Goal: Task Accomplishment & Management: Complete application form

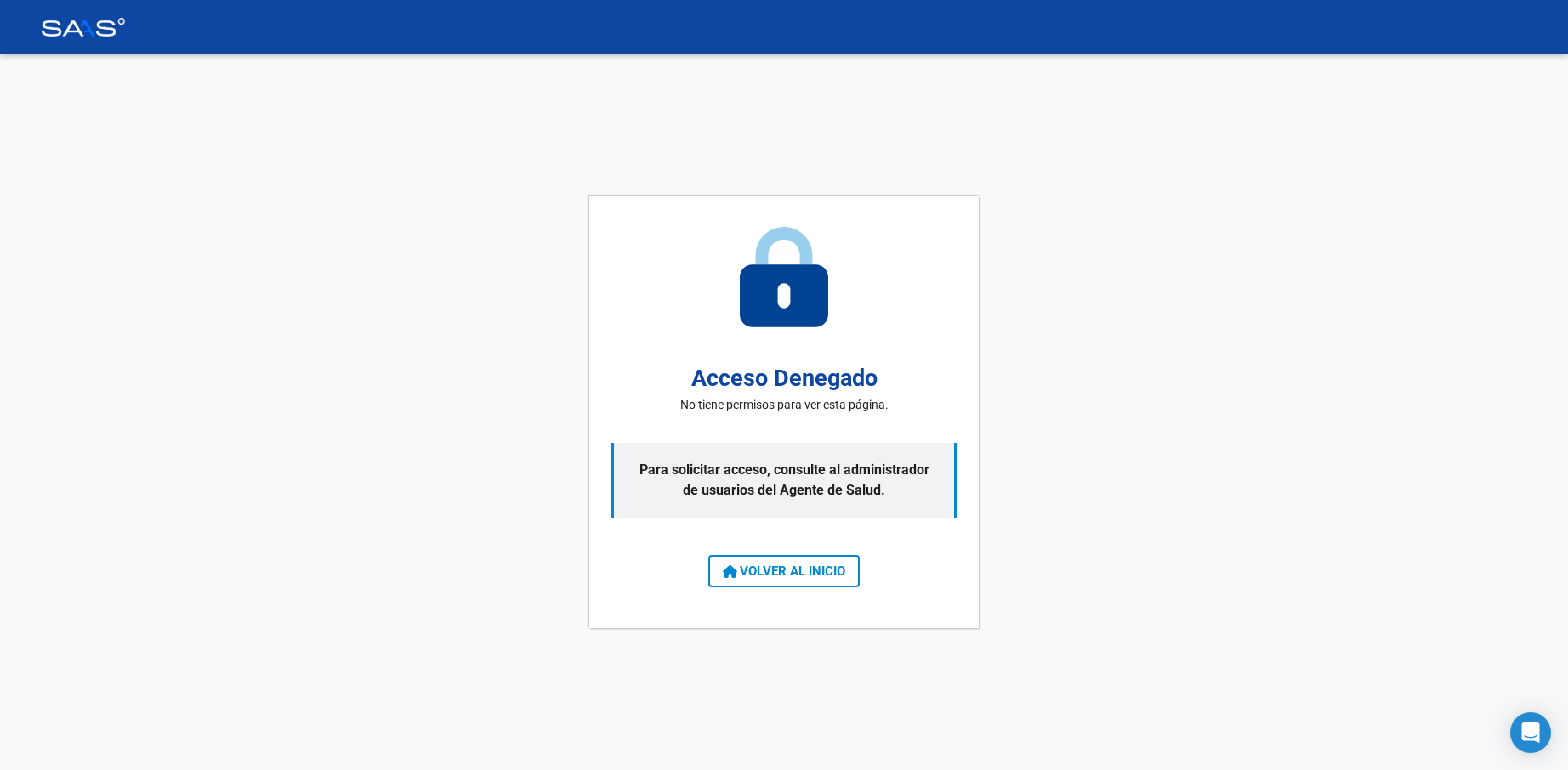
click at [735, 558] on button "VOLVER AL INICIO" at bounding box center [784, 571] width 152 height 32
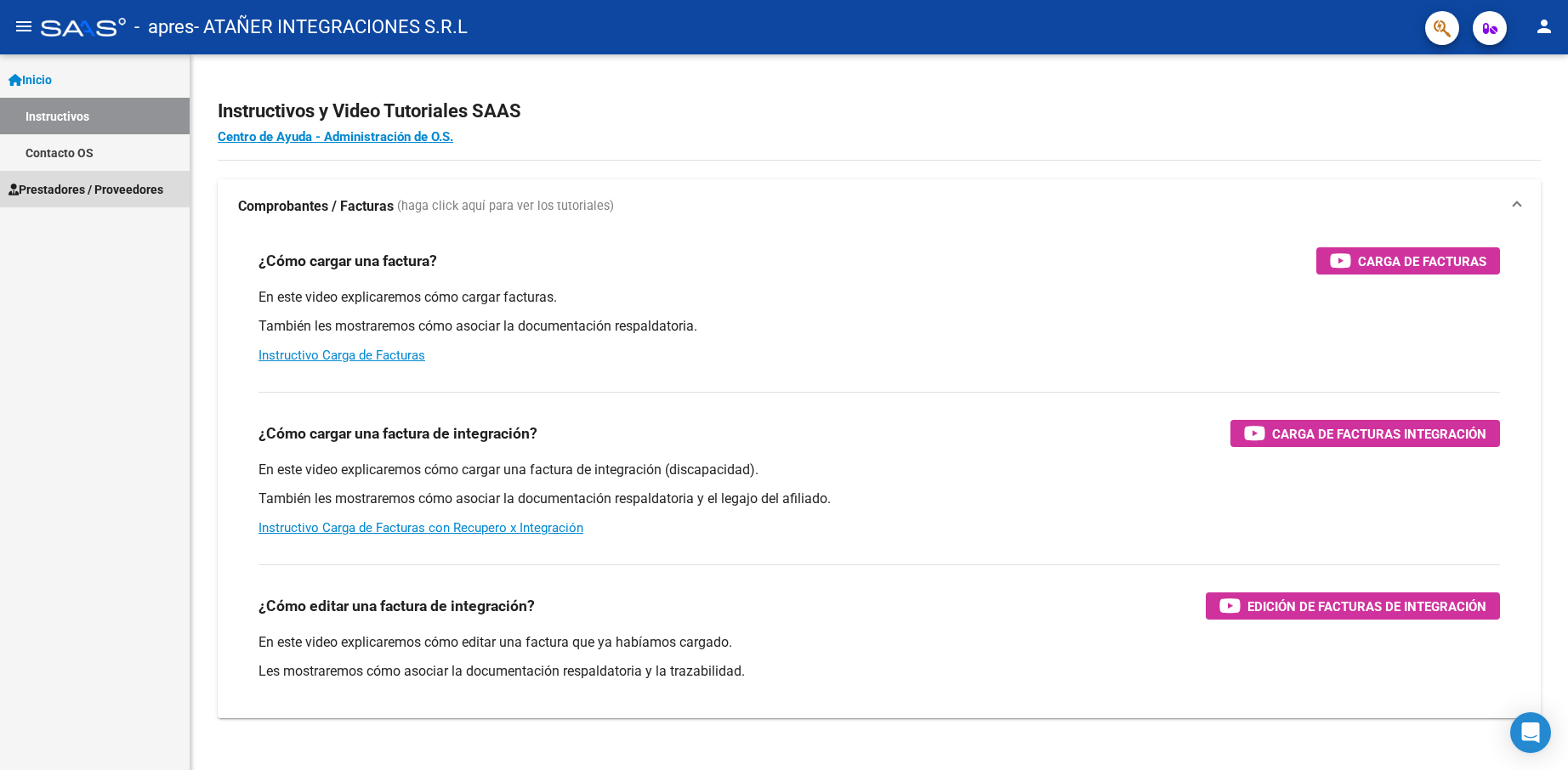
click at [106, 191] on span "Prestadores / Proveedores" at bounding box center [86, 190] width 155 height 19
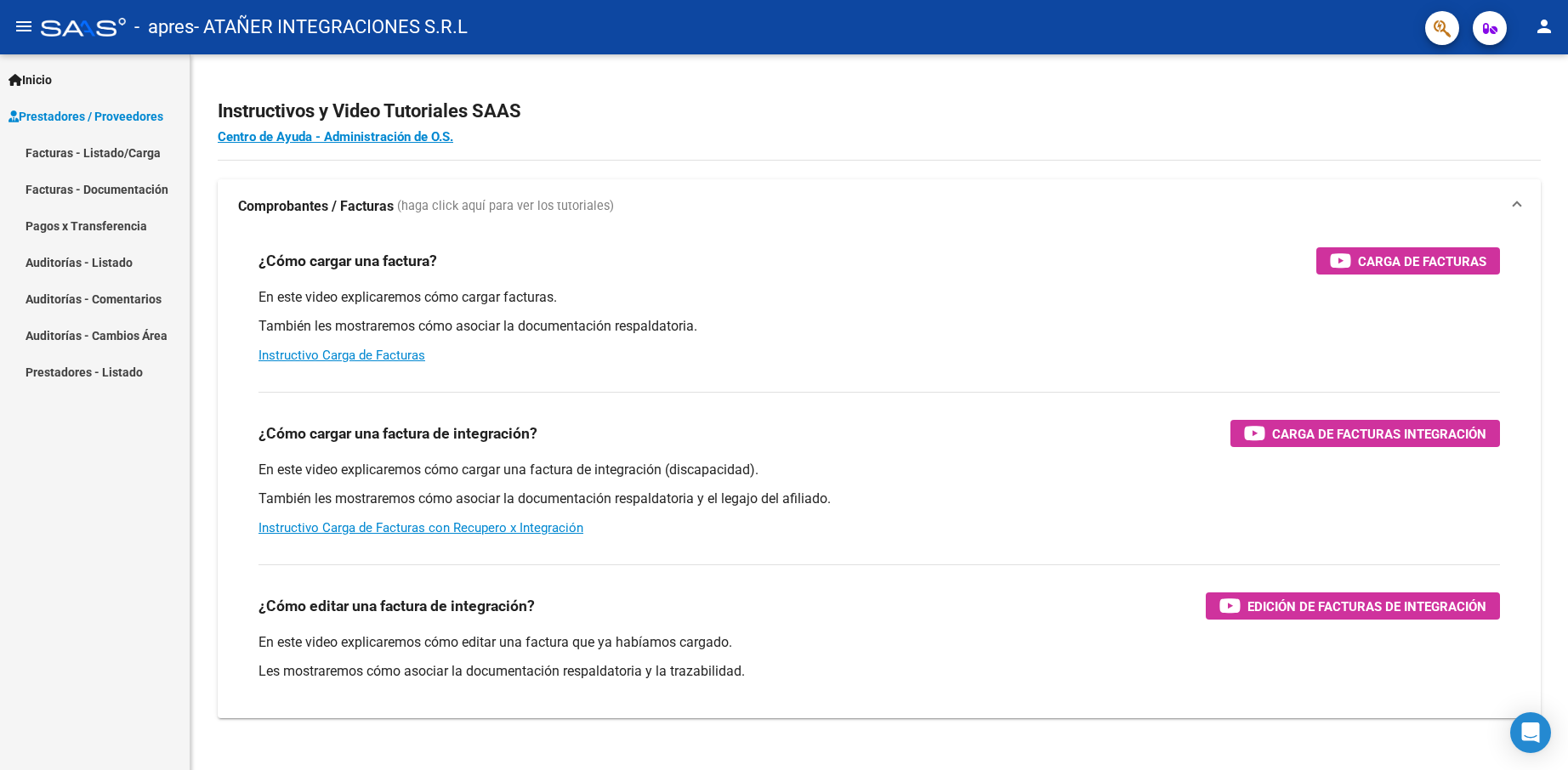
click at [106, 150] on link "Facturas - Listado/Carga" at bounding box center [94, 152] width 190 height 36
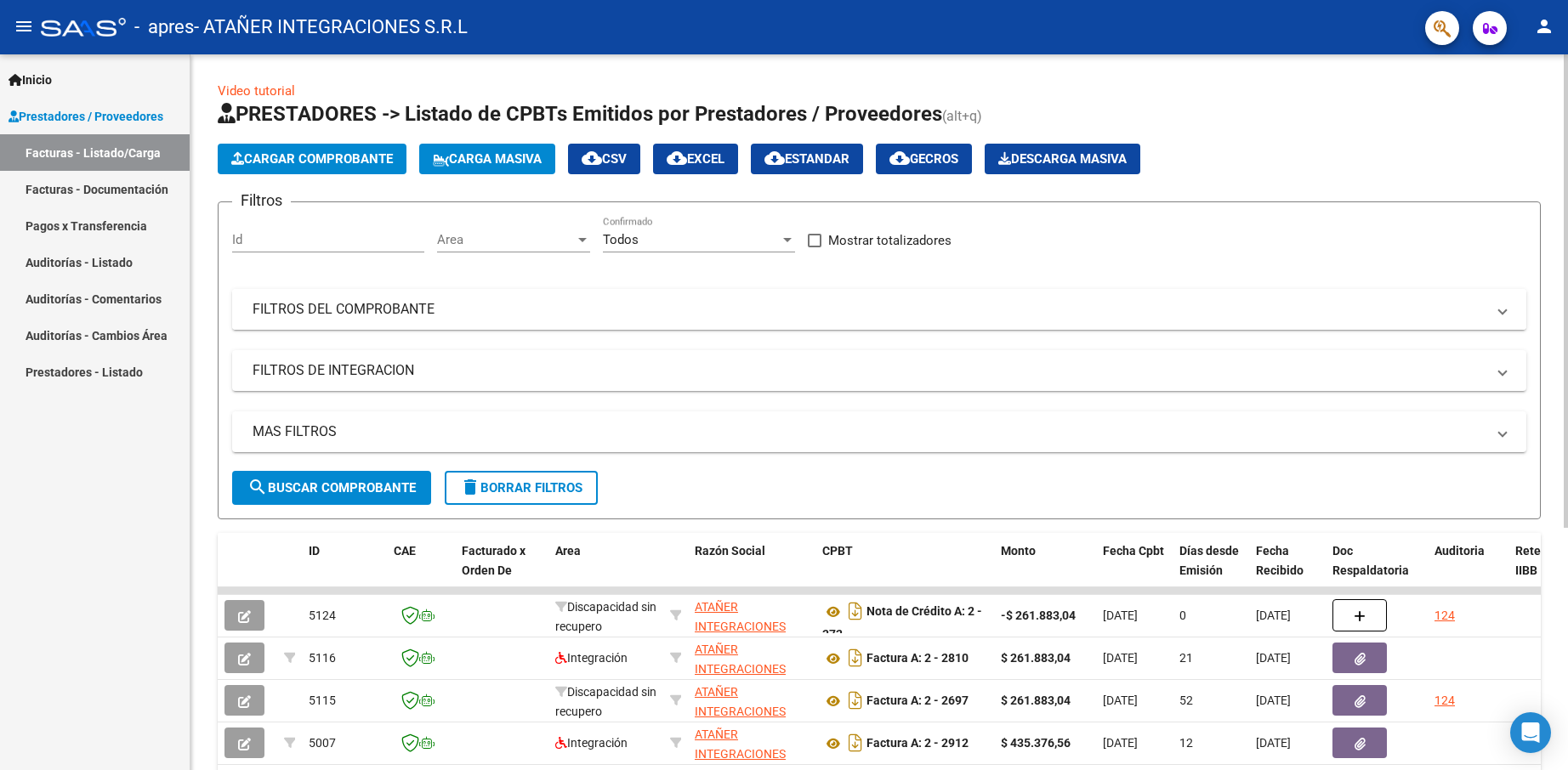
click at [298, 311] on mat-panel-title "FILTROS DEL COMPROBANTE" at bounding box center [870, 310] width 1234 height 19
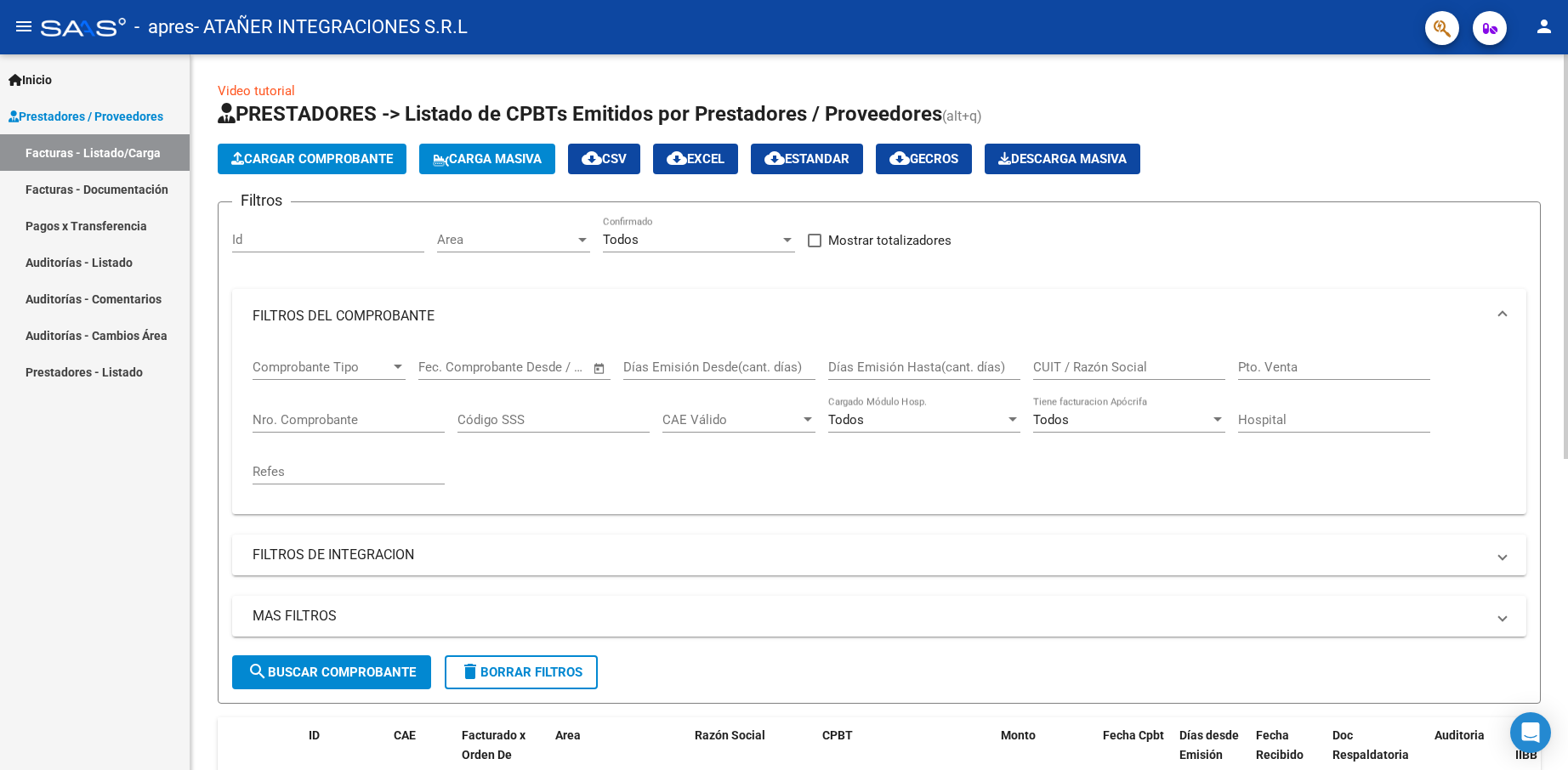
click at [303, 420] on input "Nro. Comprobante" at bounding box center [349, 420] width 192 height 16
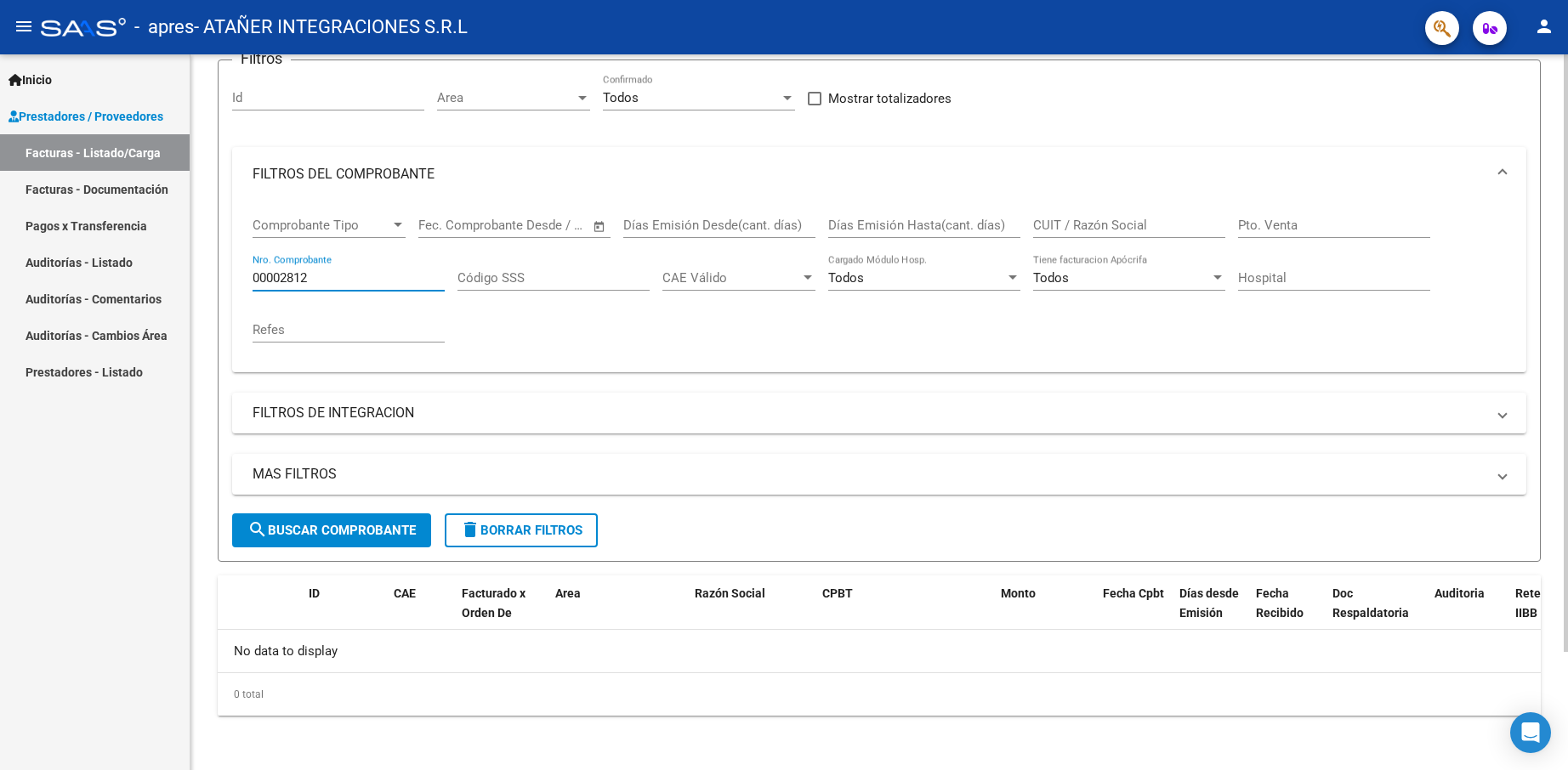
type input "00002812"
click at [331, 525] on span "search Buscar Comprobante" at bounding box center [332, 531] width 168 height 16
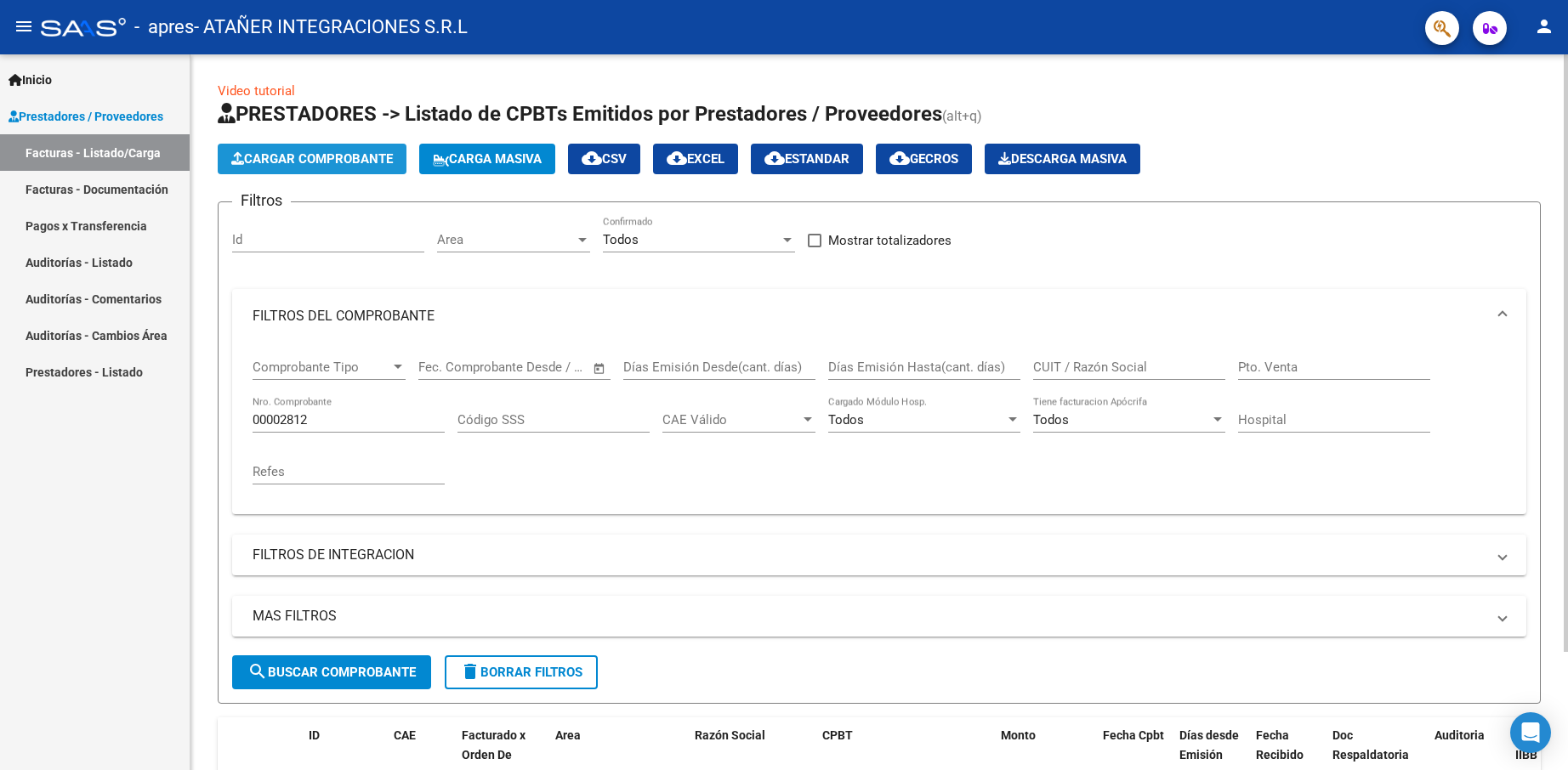
click at [340, 152] on span "Cargar Comprobante" at bounding box center [312, 159] width 162 height 16
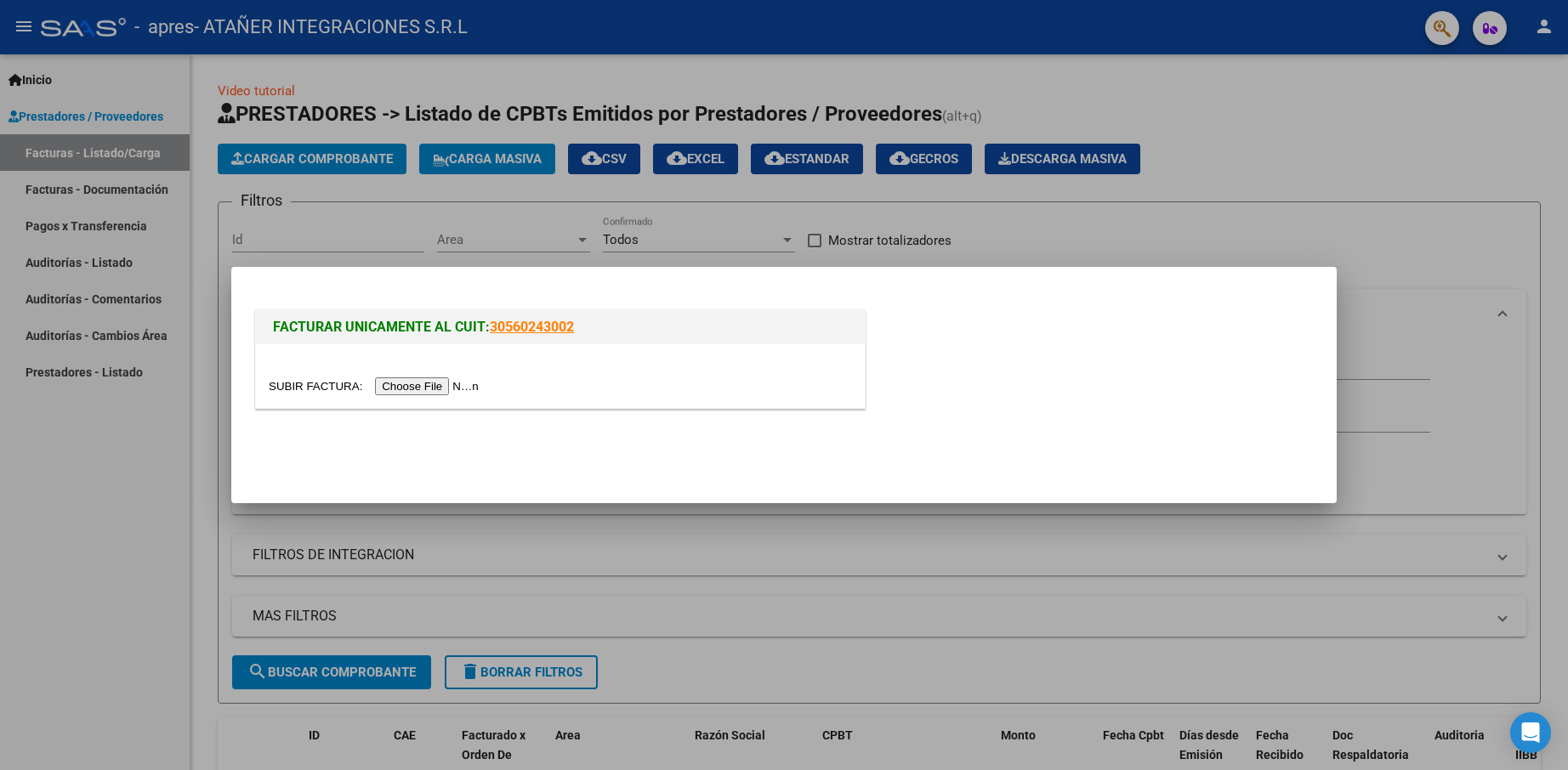
click at [444, 389] on input "file" at bounding box center [376, 386] width 215 height 18
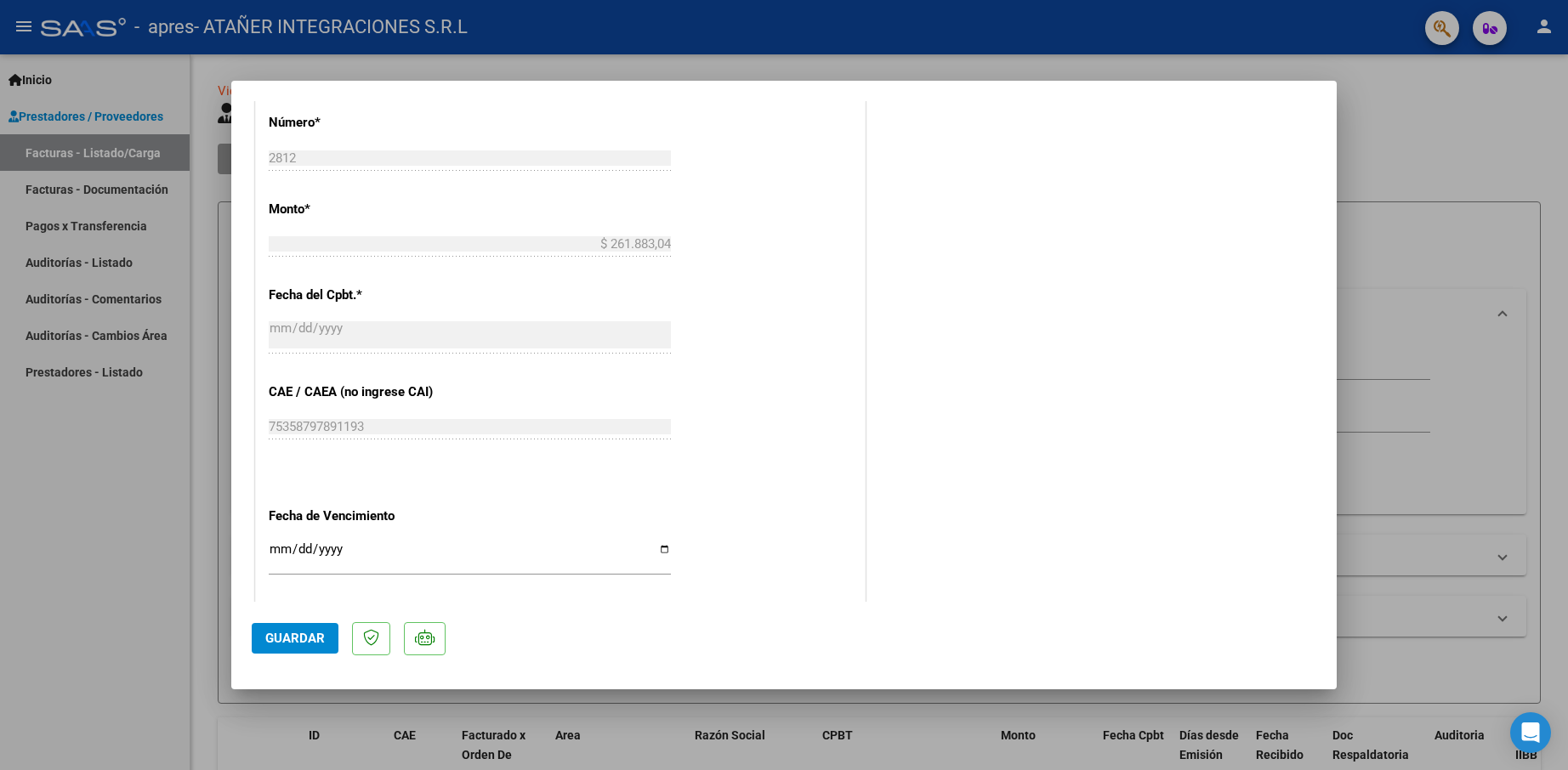
scroll to position [766, 0]
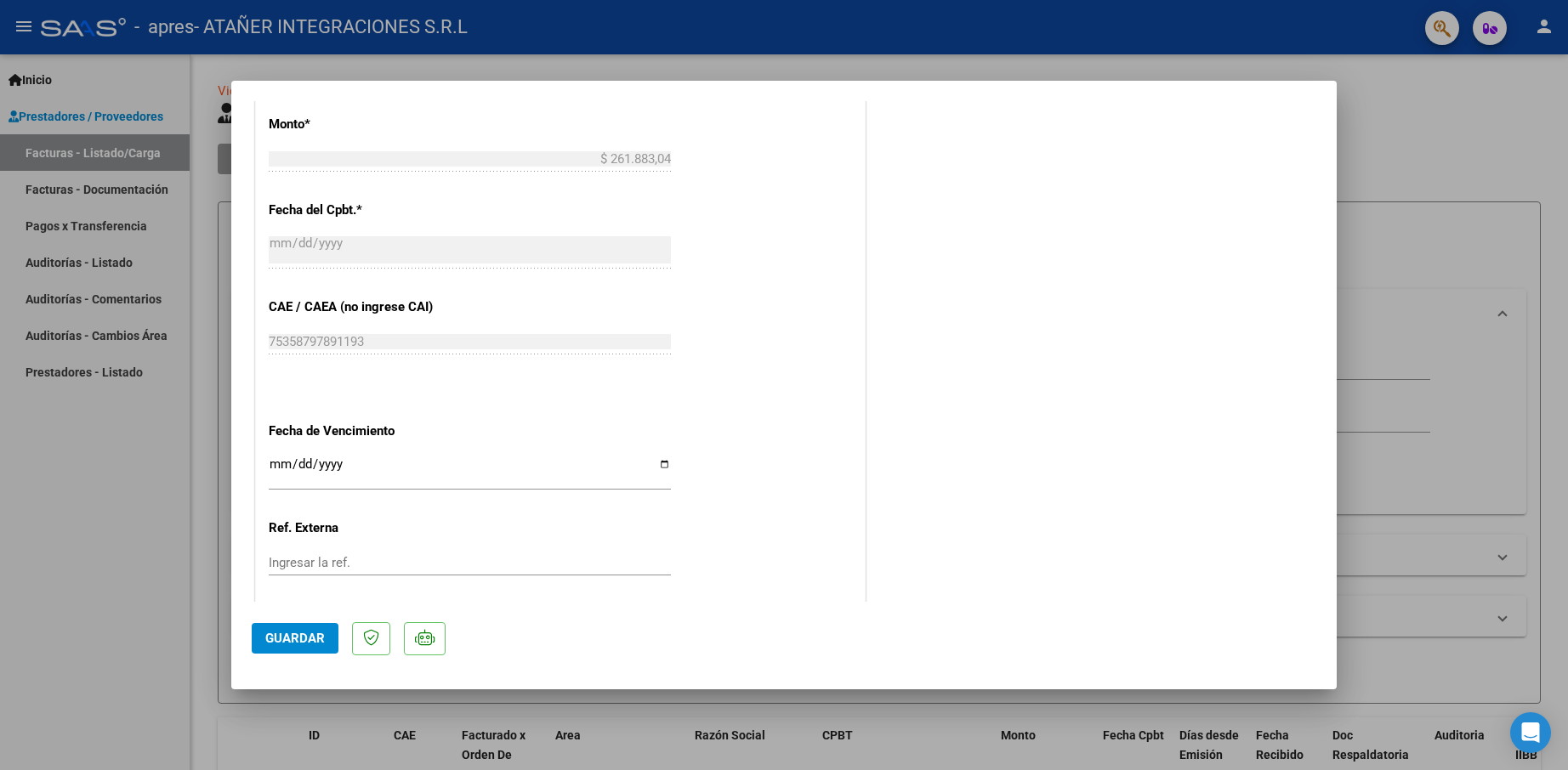
click at [660, 462] on input "Ingresar la fecha" at bounding box center [470, 470] width 402 height 27
type input "[DATE]"
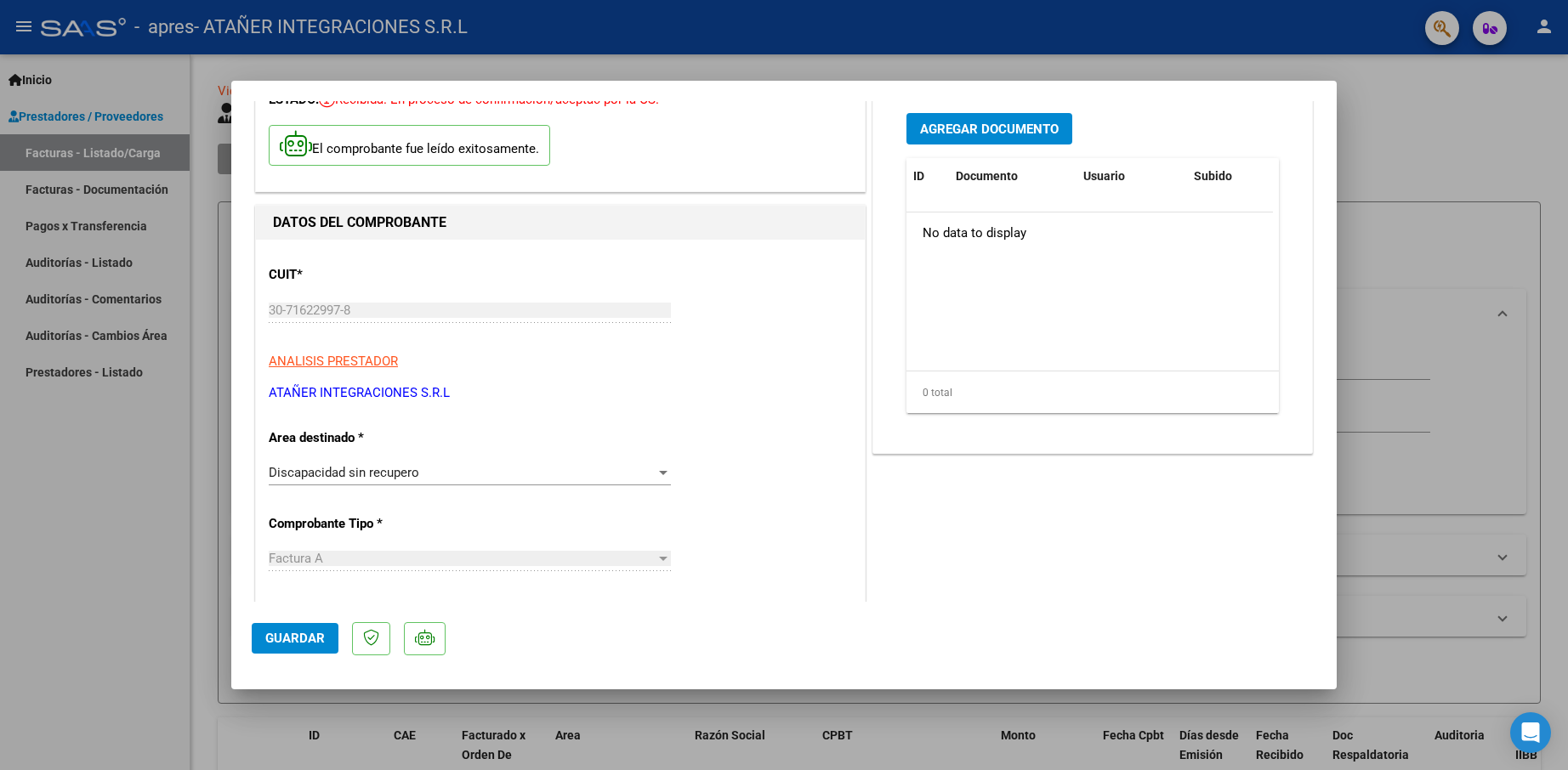
scroll to position [8, 0]
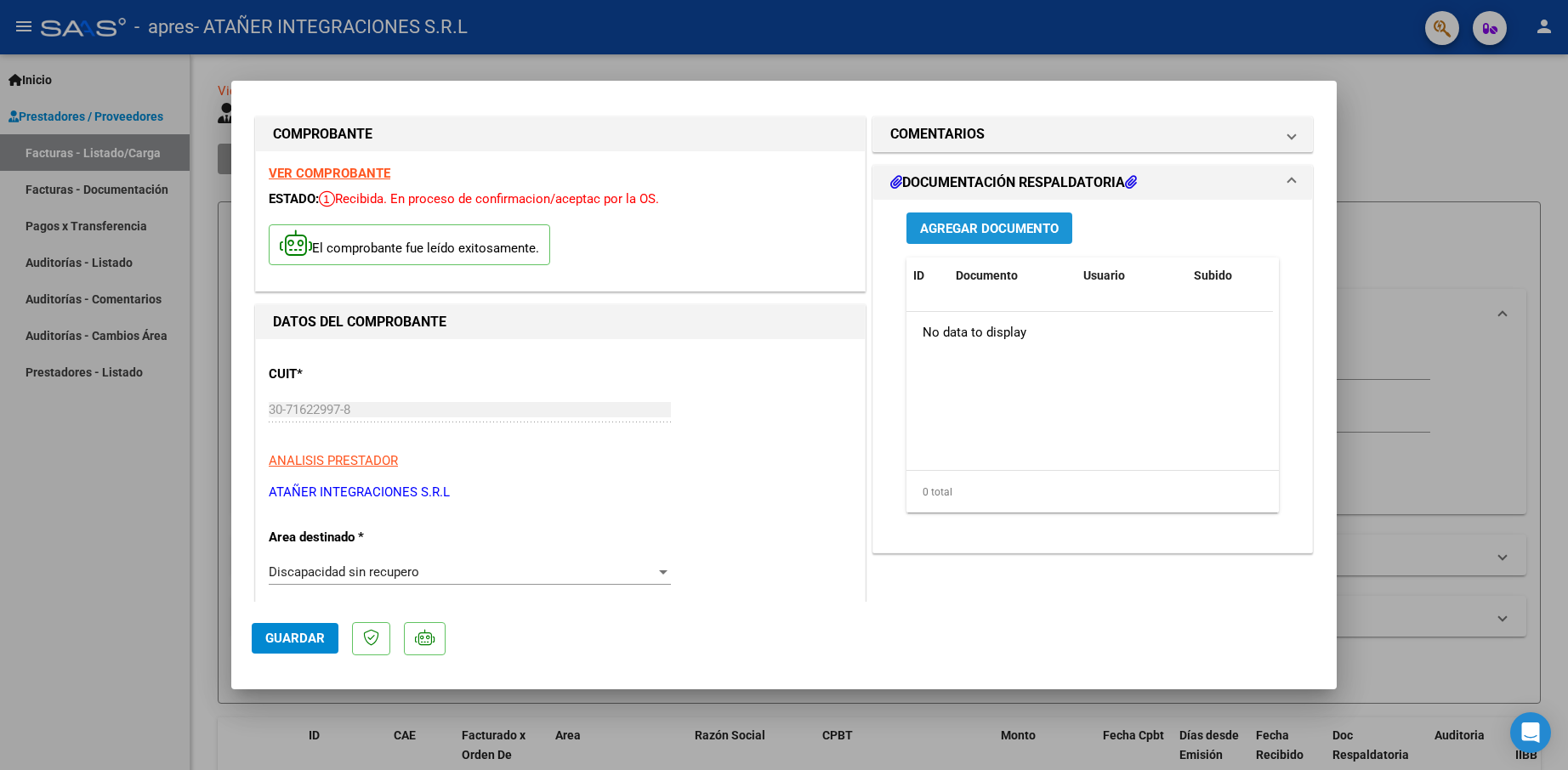
click at [987, 226] on span "Agregar Documento" at bounding box center [989, 229] width 139 height 16
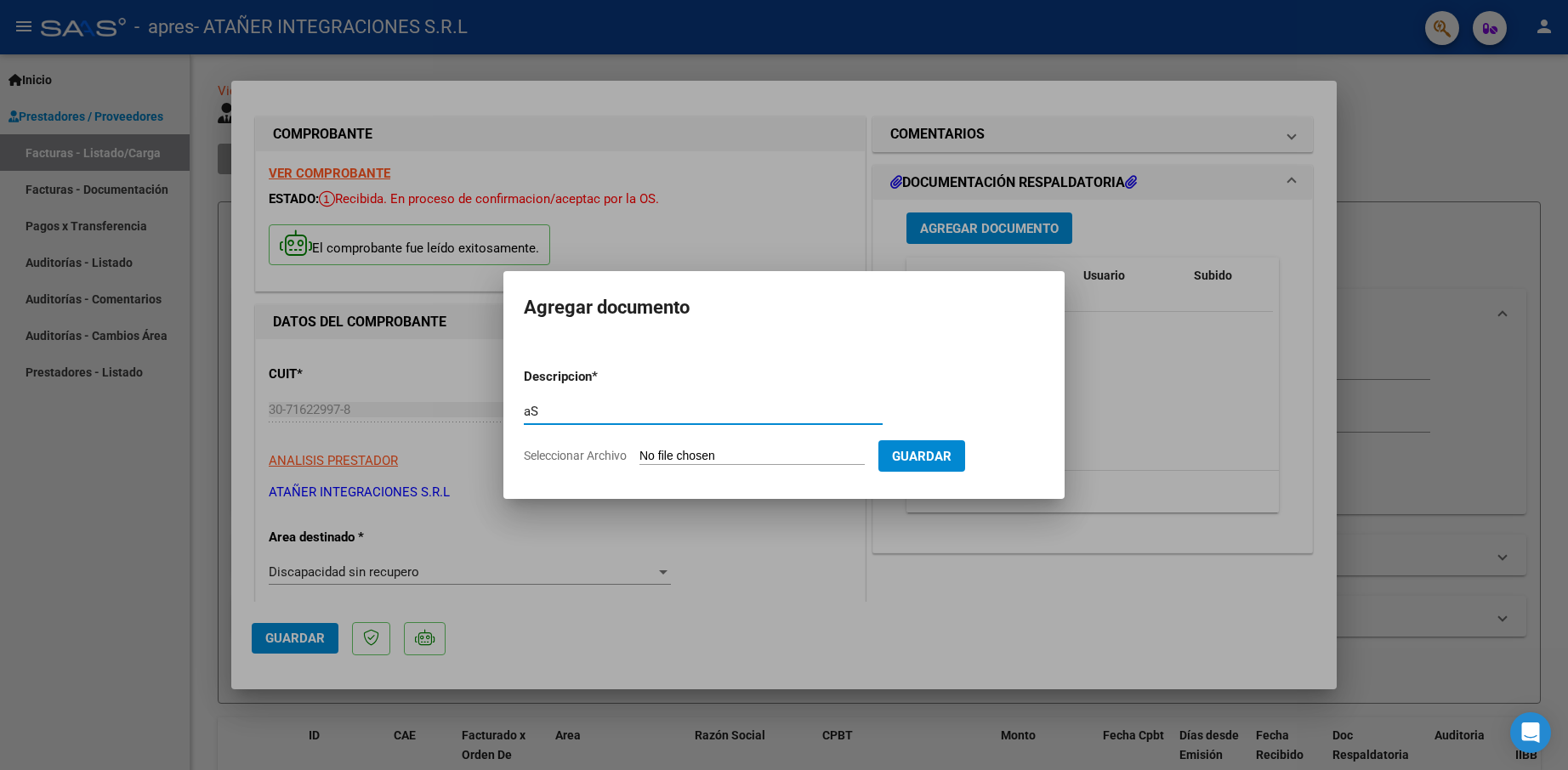
type input "a"
type input "Asistencia Agosto"
click at [790, 460] on input "Seleccionar Archivo" at bounding box center [752, 456] width 225 height 16
type input "C:\fakepath\[PERSON_NAME] [PERSON_NAME] ASISTENCIA [DATE].pdf"
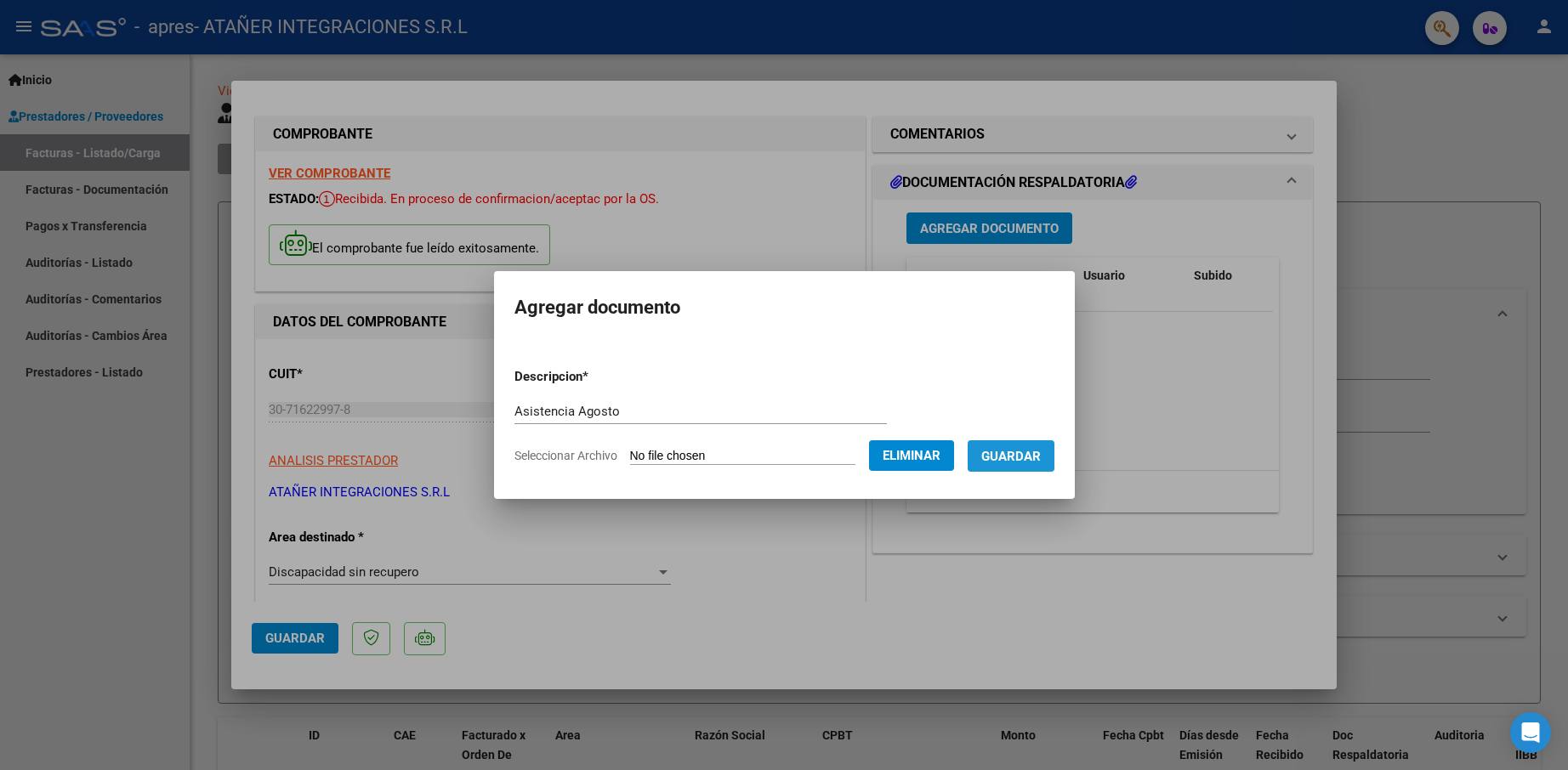
click at [1016, 453] on span "Guardar" at bounding box center [1011, 456] width 60 height 16
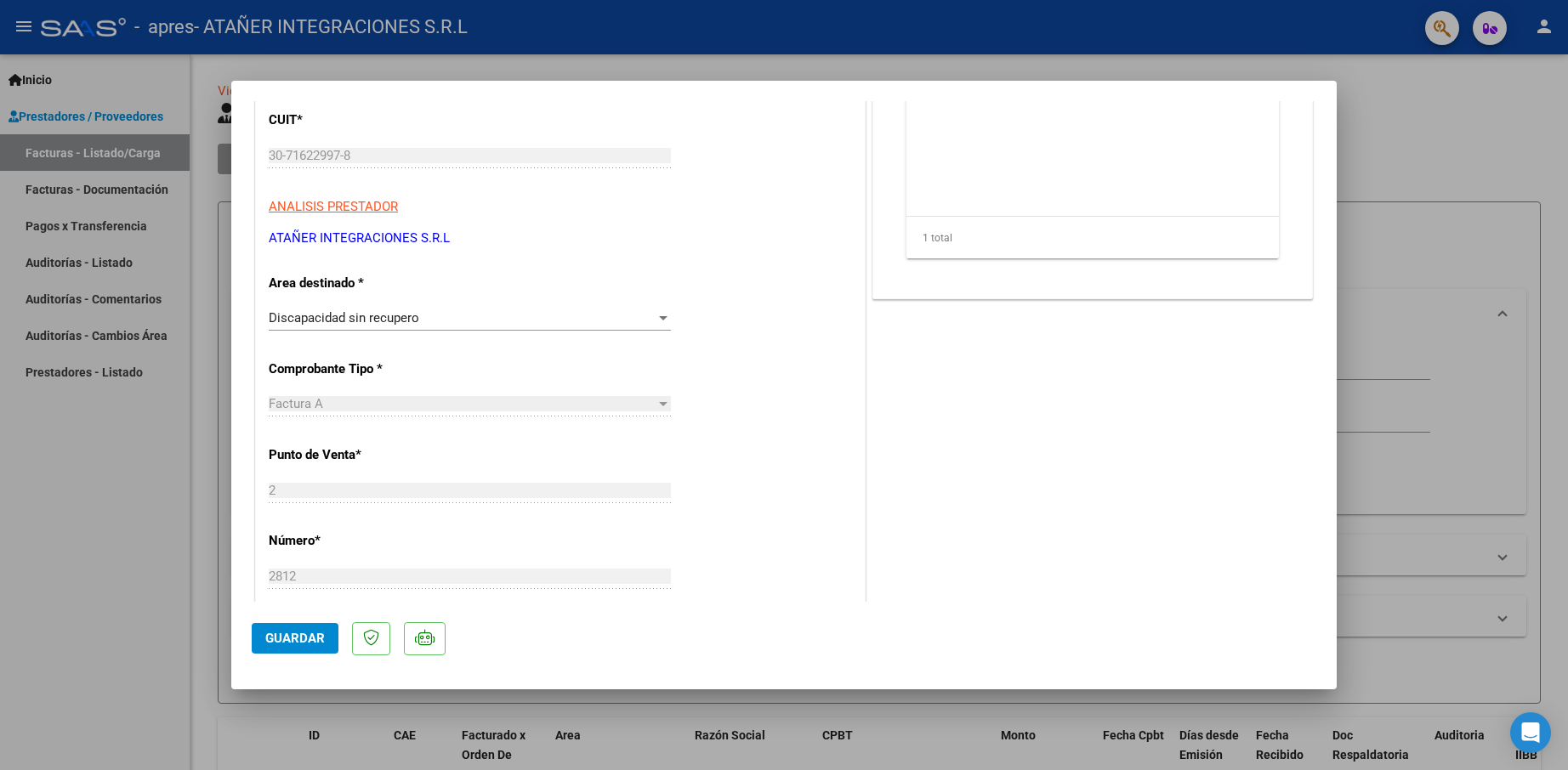
scroll to position [262, 0]
click at [515, 317] on div "Discapacidad sin recupero" at bounding box center [462, 317] width 387 height 16
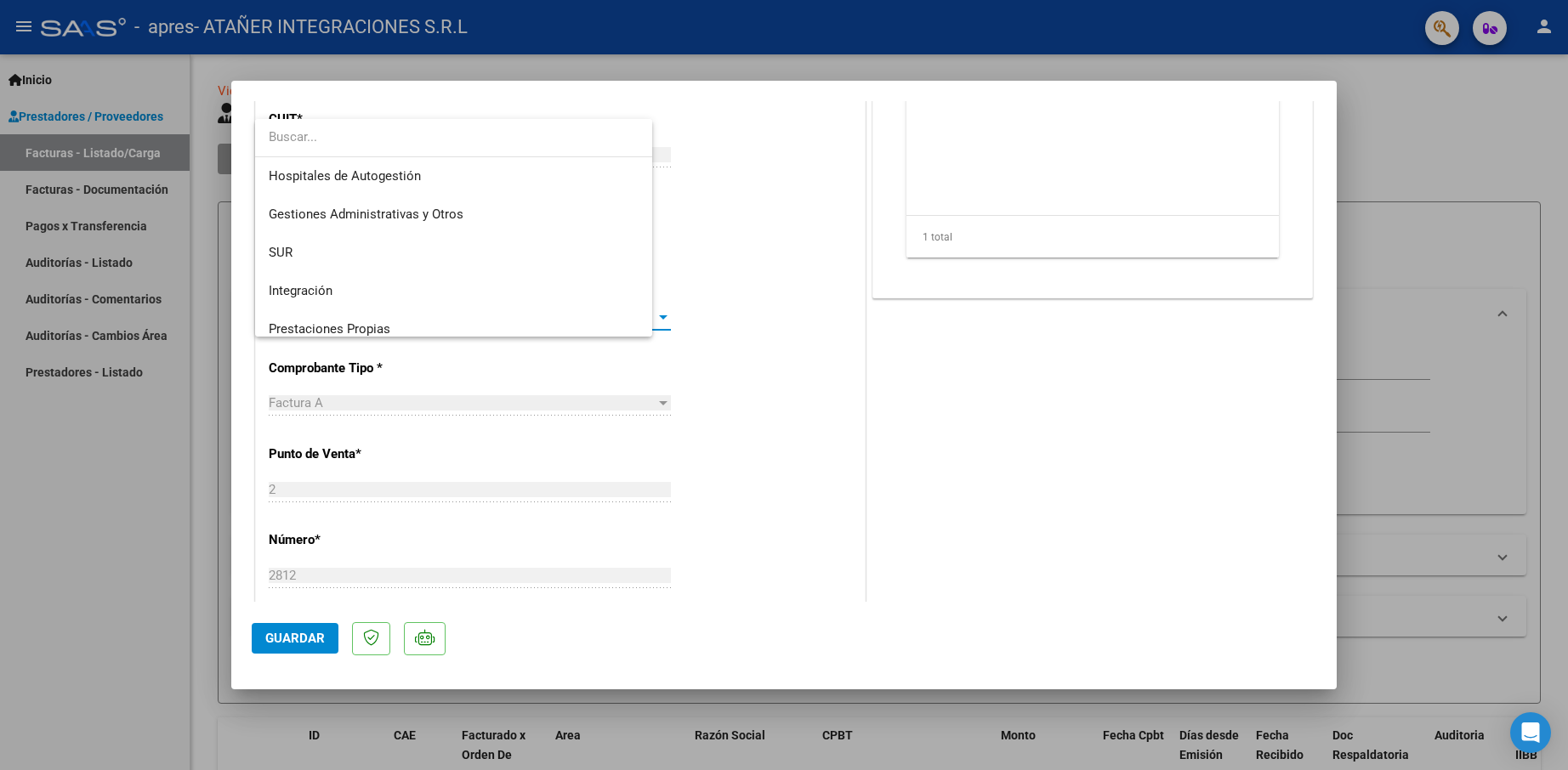
scroll to position [126, 0]
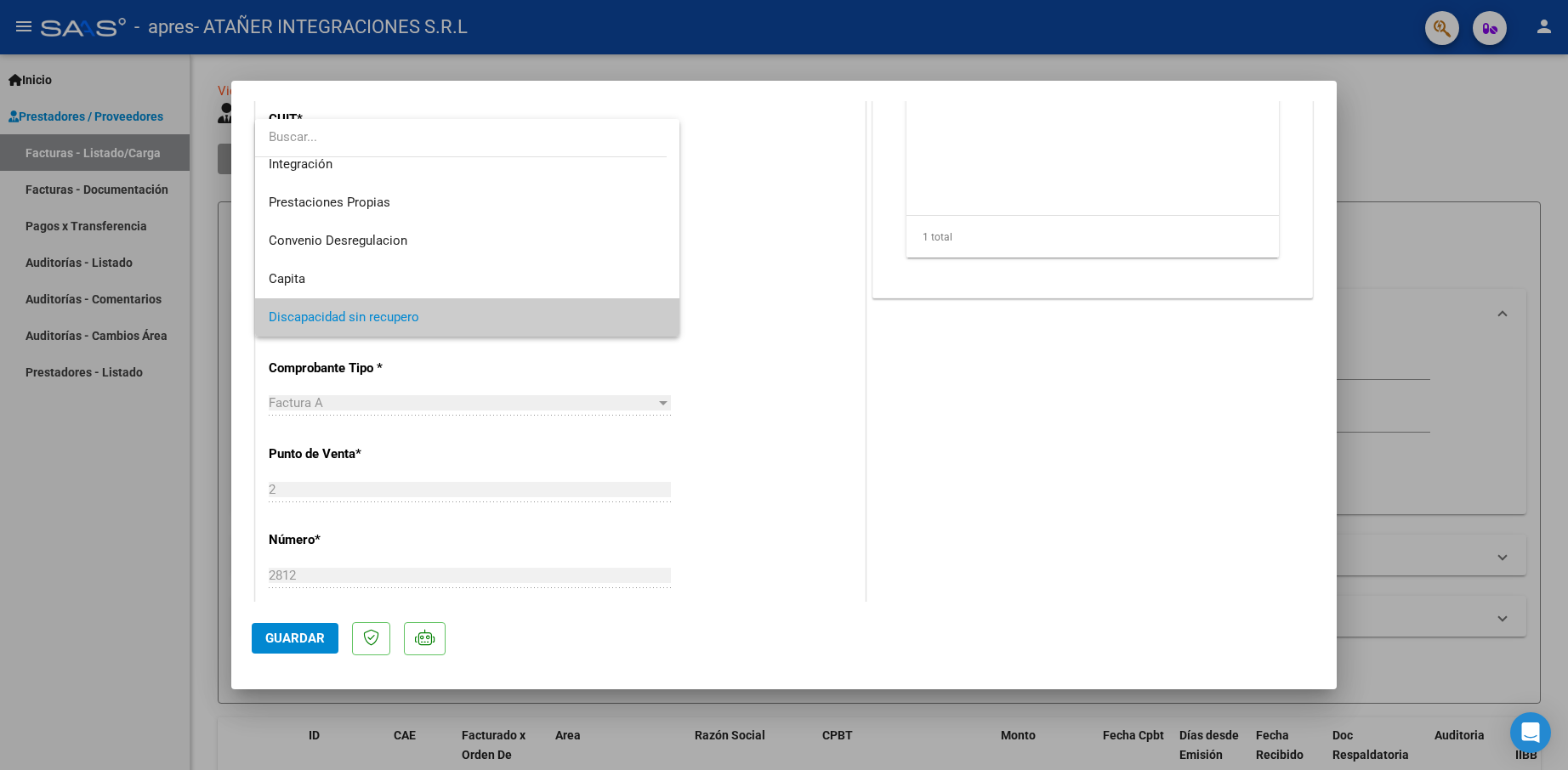
click at [515, 317] on span "Discapacidad sin recupero" at bounding box center [467, 318] width 397 height 38
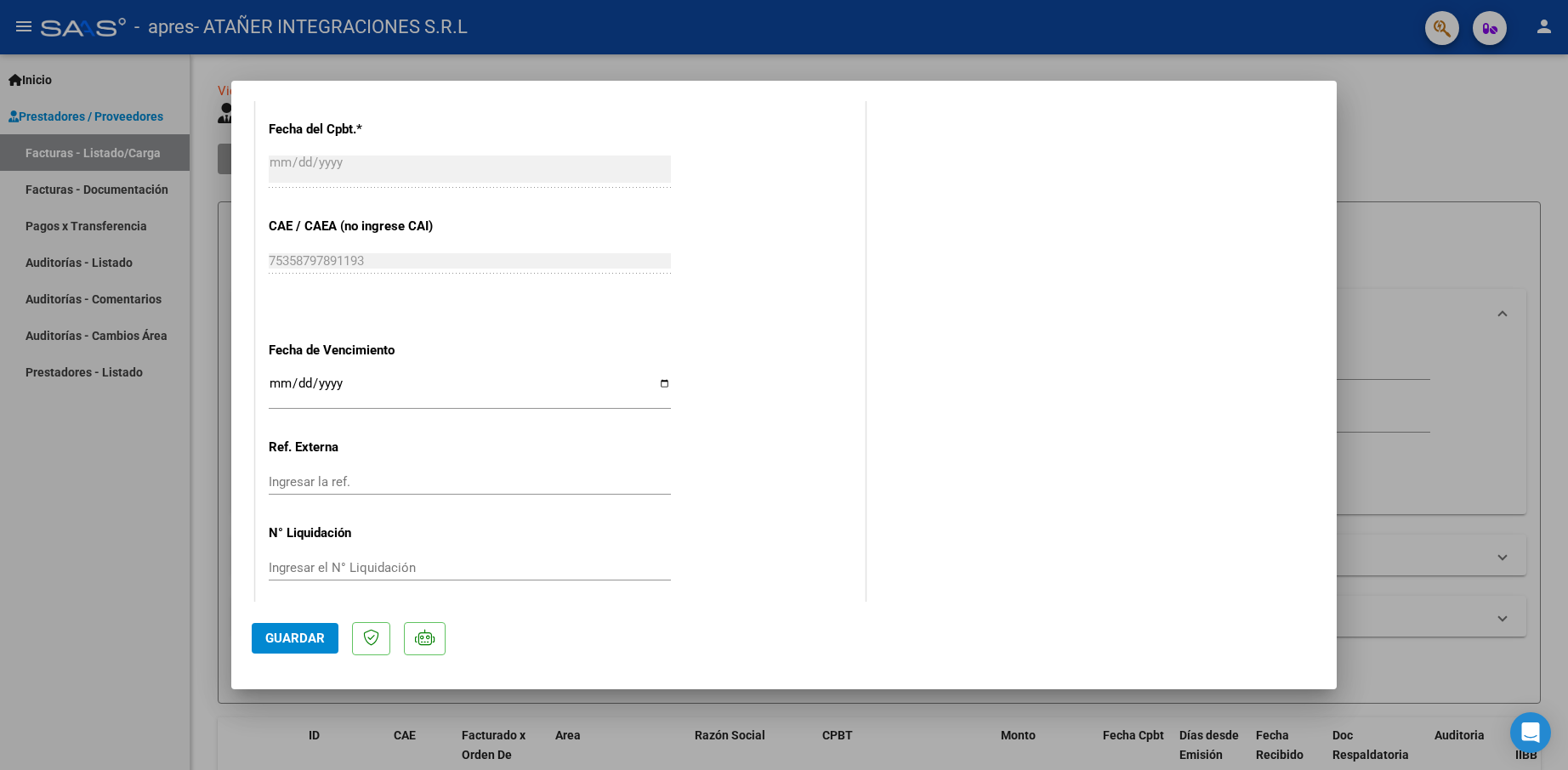
scroll to position [858, 0]
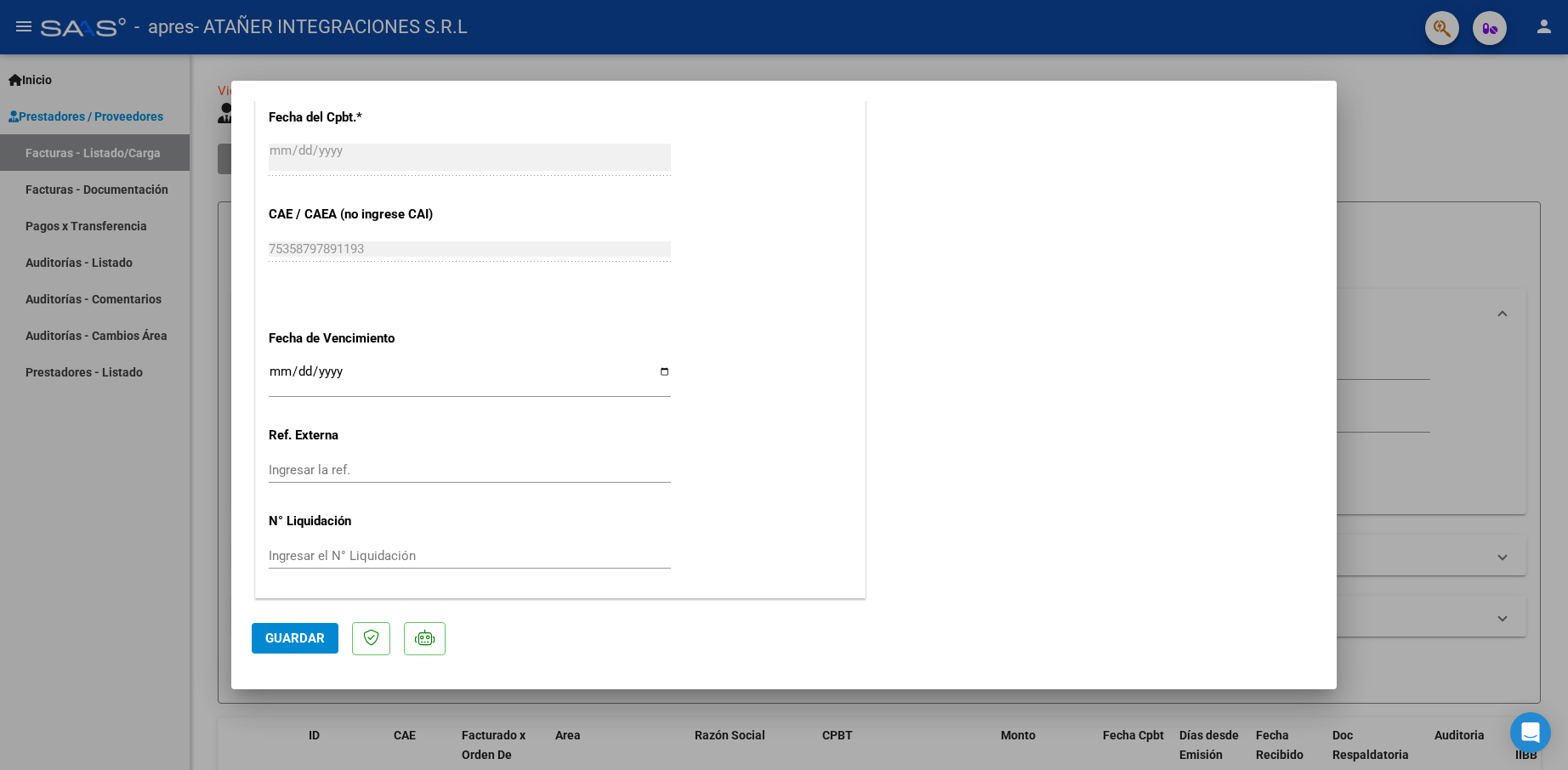
click at [298, 632] on span "Guardar" at bounding box center [295, 638] width 60 height 16
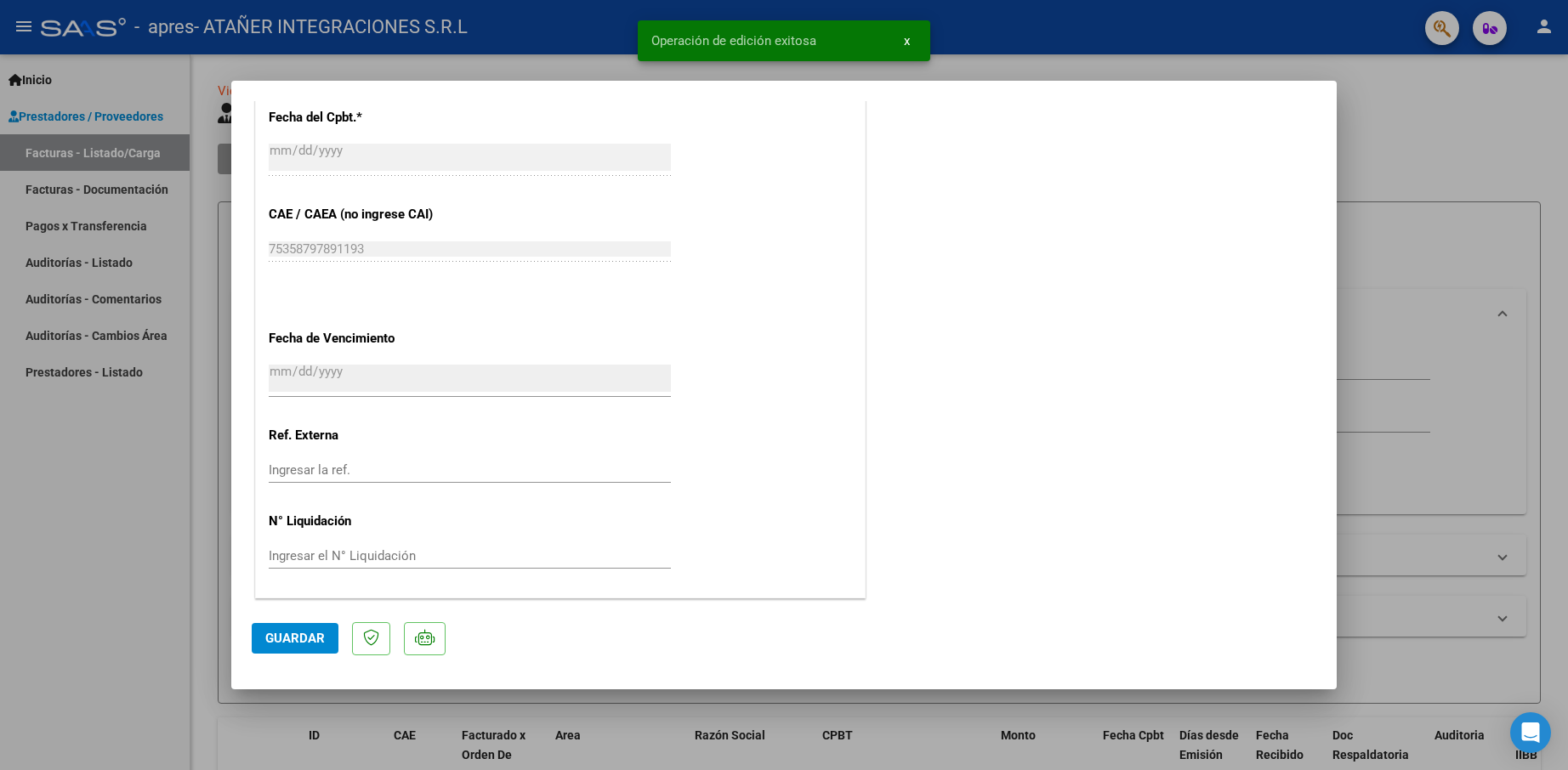
click at [45, 581] on div at bounding box center [784, 385] width 1568 height 770
type input "$ 0,00"
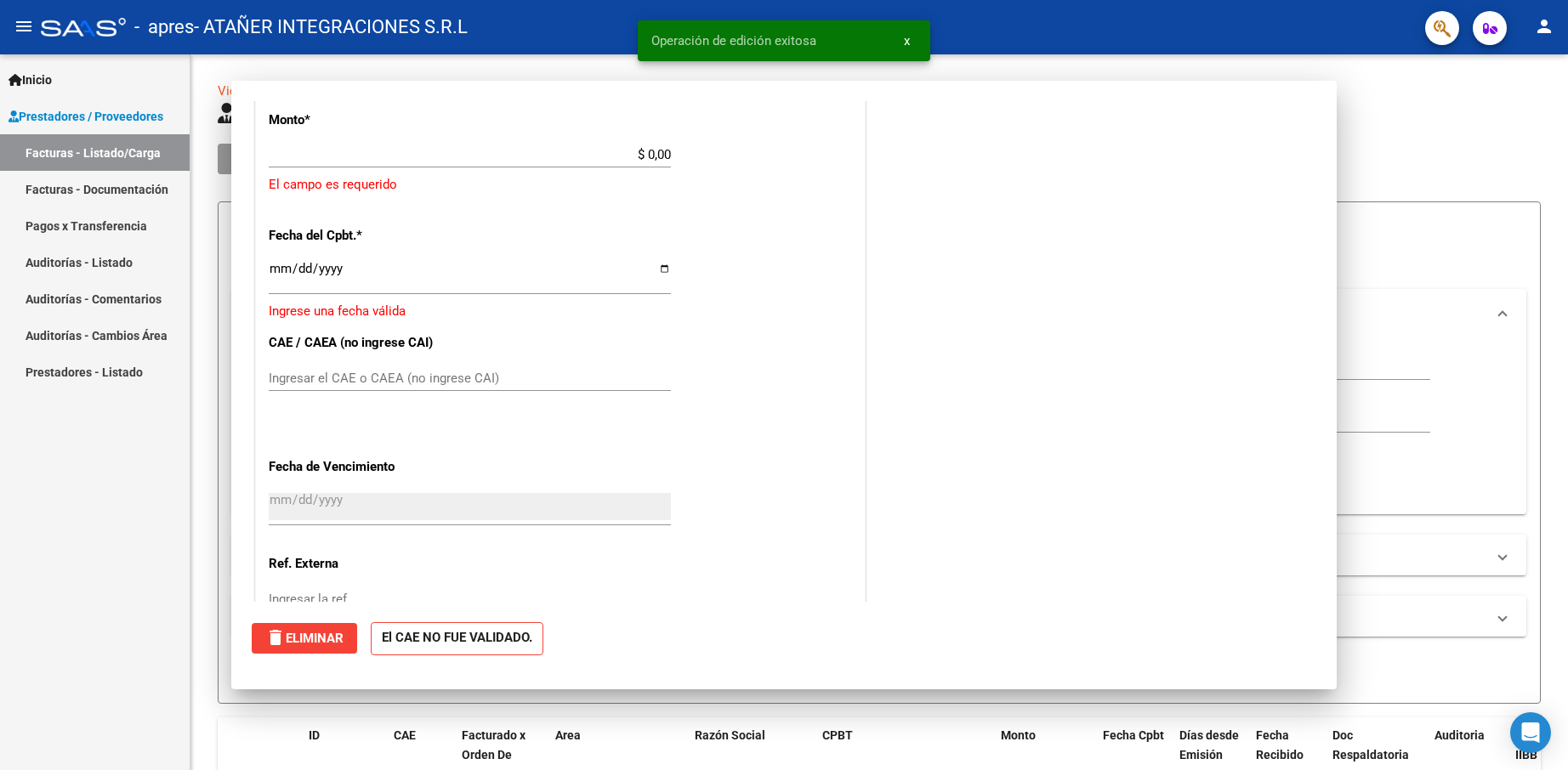
scroll to position [806, 0]
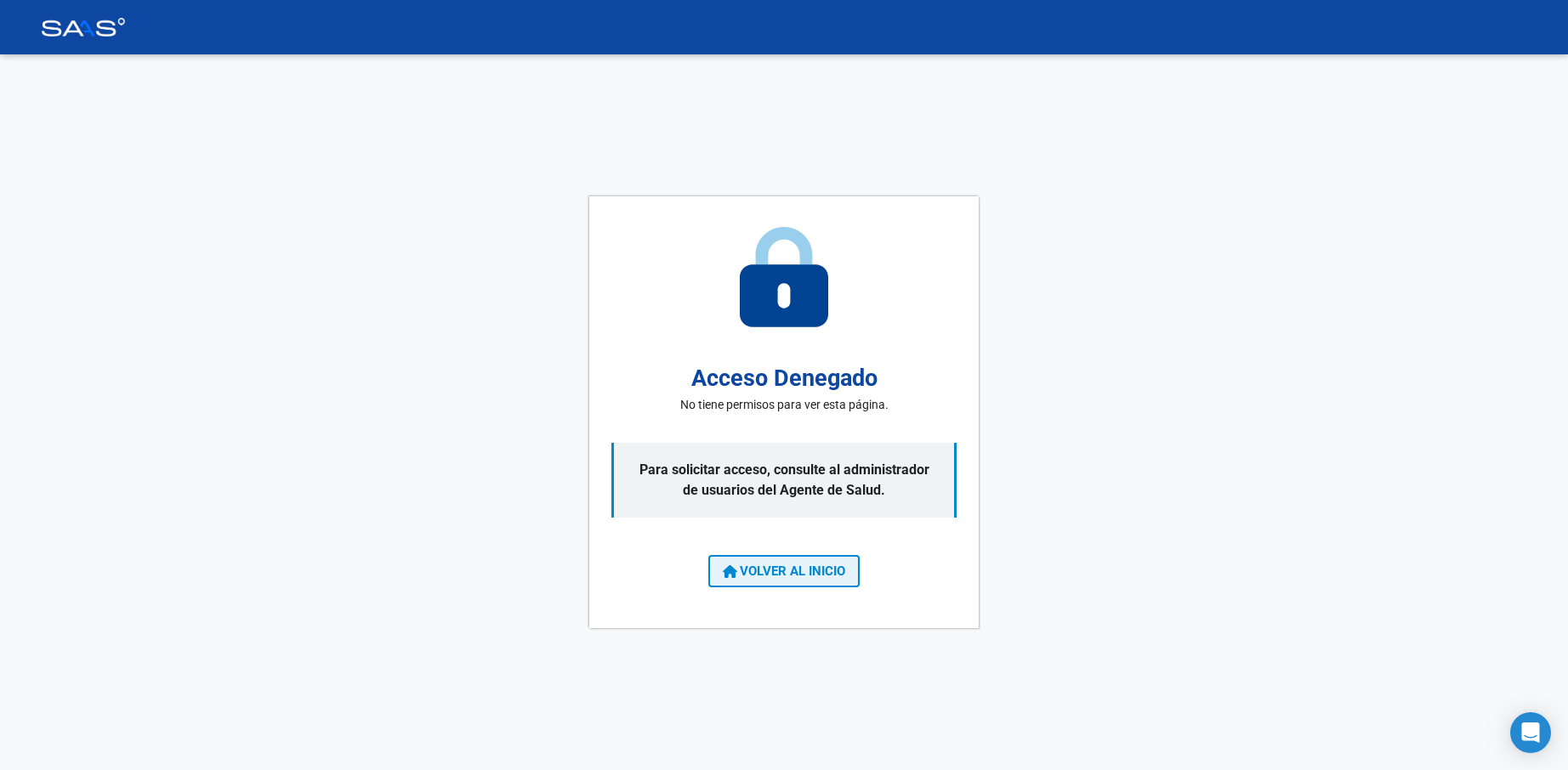
click at [774, 574] on span "VOLVER AL INICIO" at bounding box center [783, 572] width 122 height 16
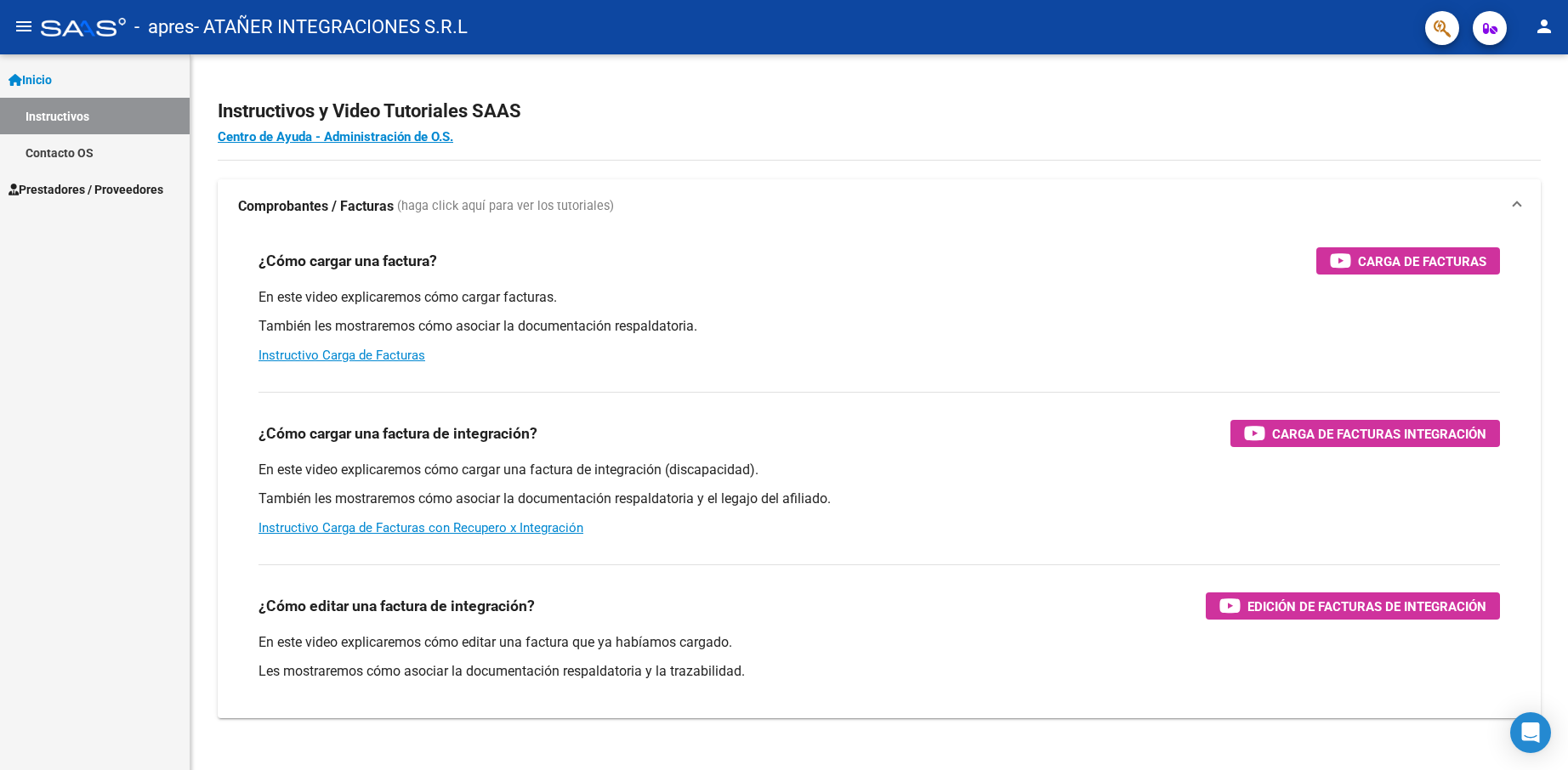
click at [56, 201] on link "Prestadores / Proveedores" at bounding box center [94, 189] width 190 height 36
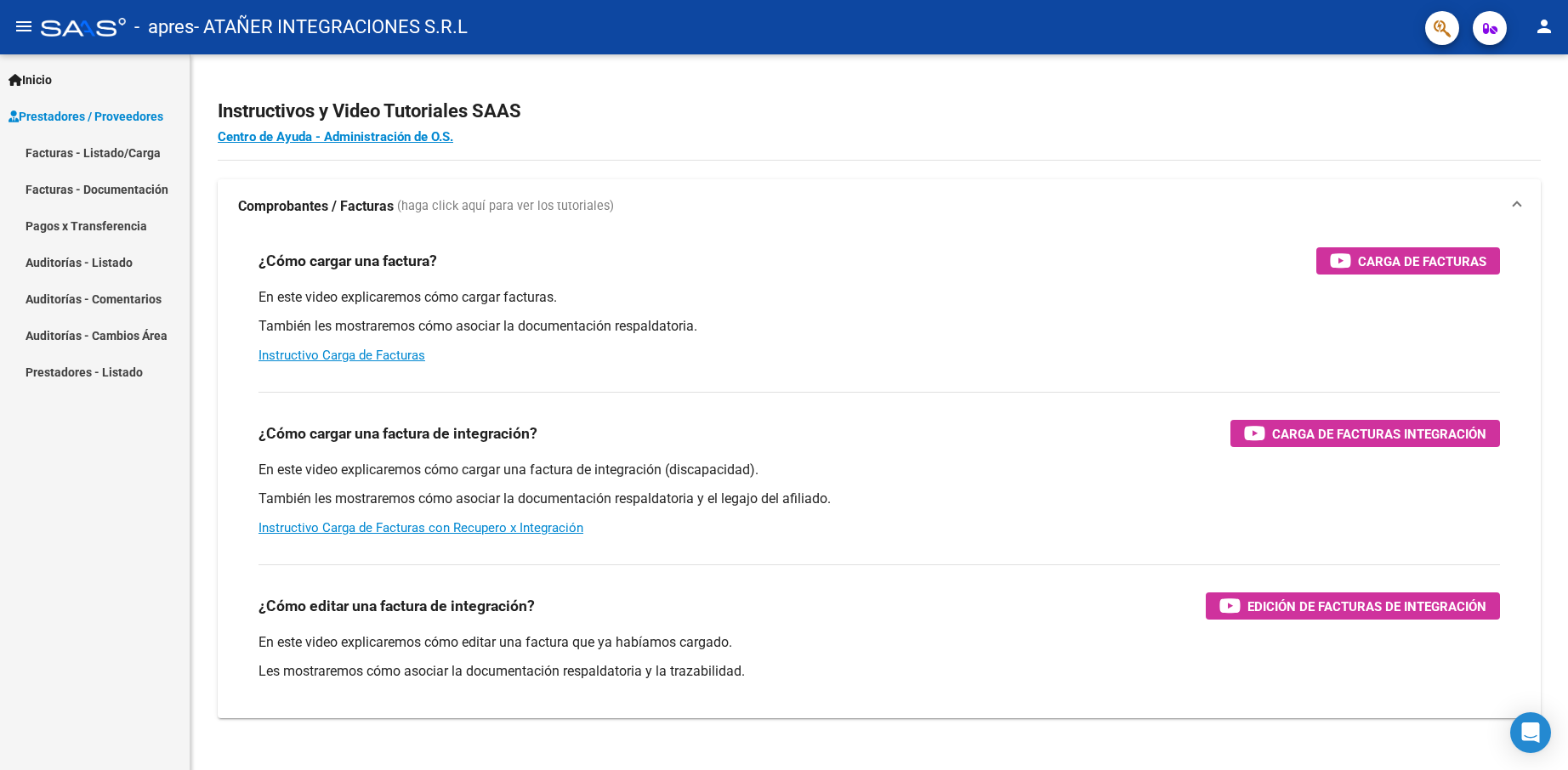
click at [81, 152] on link "Facturas - Listado/Carga" at bounding box center [94, 152] width 190 height 36
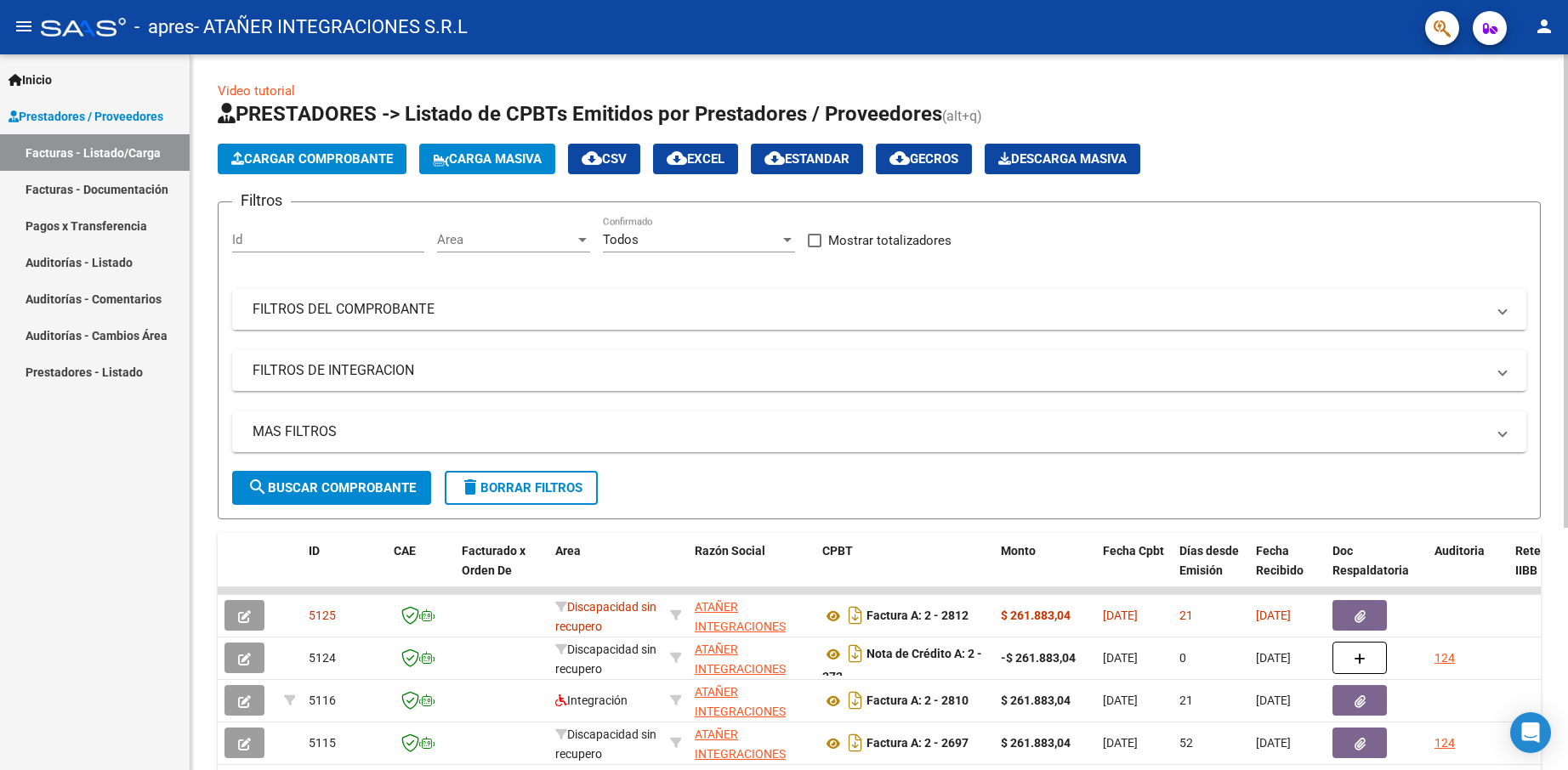
click at [389, 309] on mat-panel-title "FILTROS DEL COMPROBANTE" at bounding box center [870, 310] width 1234 height 19
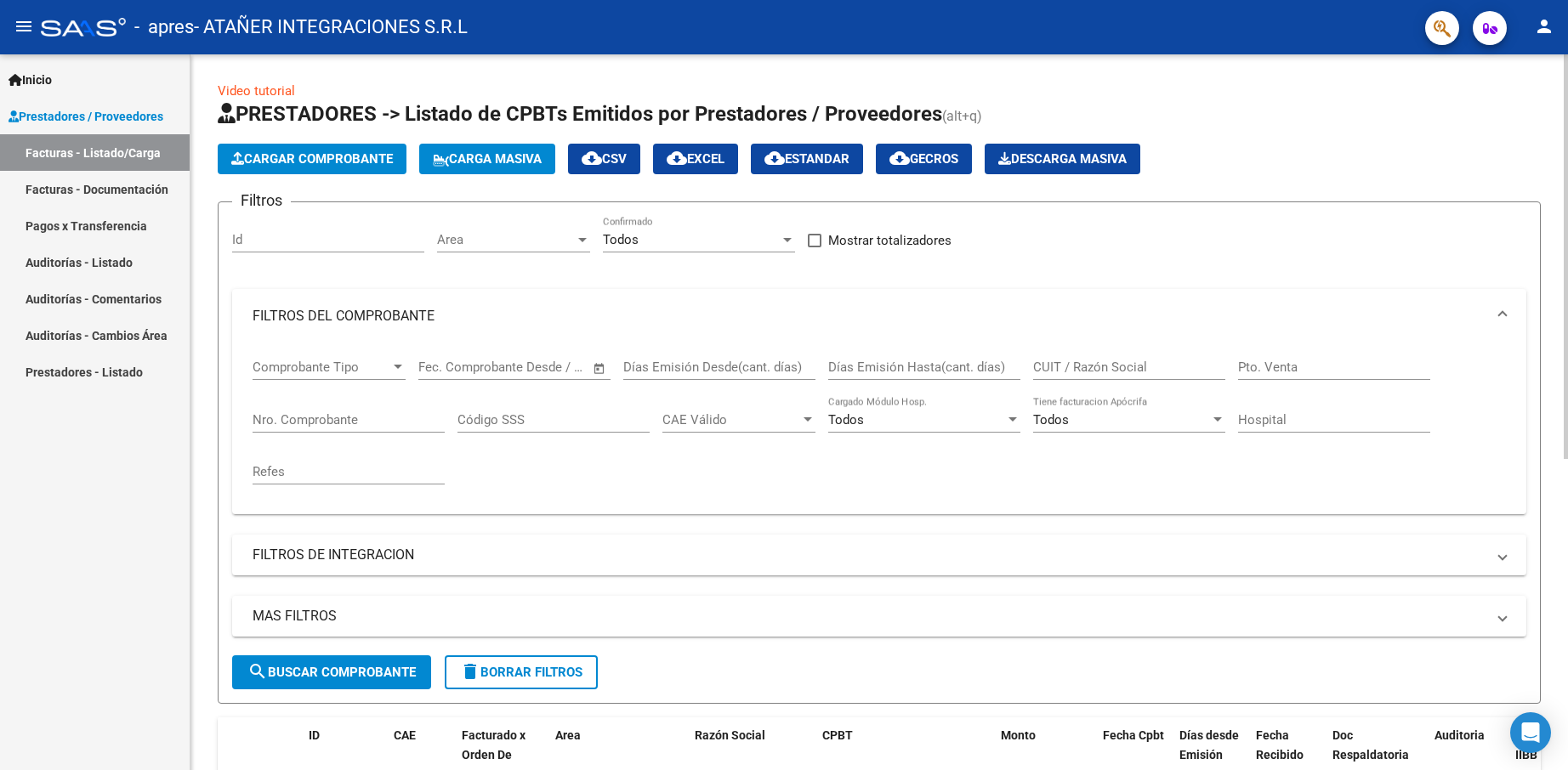
click at [350, 420] on input "Nro. Comprobante" at bounding box center [349, 420] width 192 height 16
click at [345, 677] on span "search Buscar Comprobante" at bounding box center [332, 673] width 168 height 16
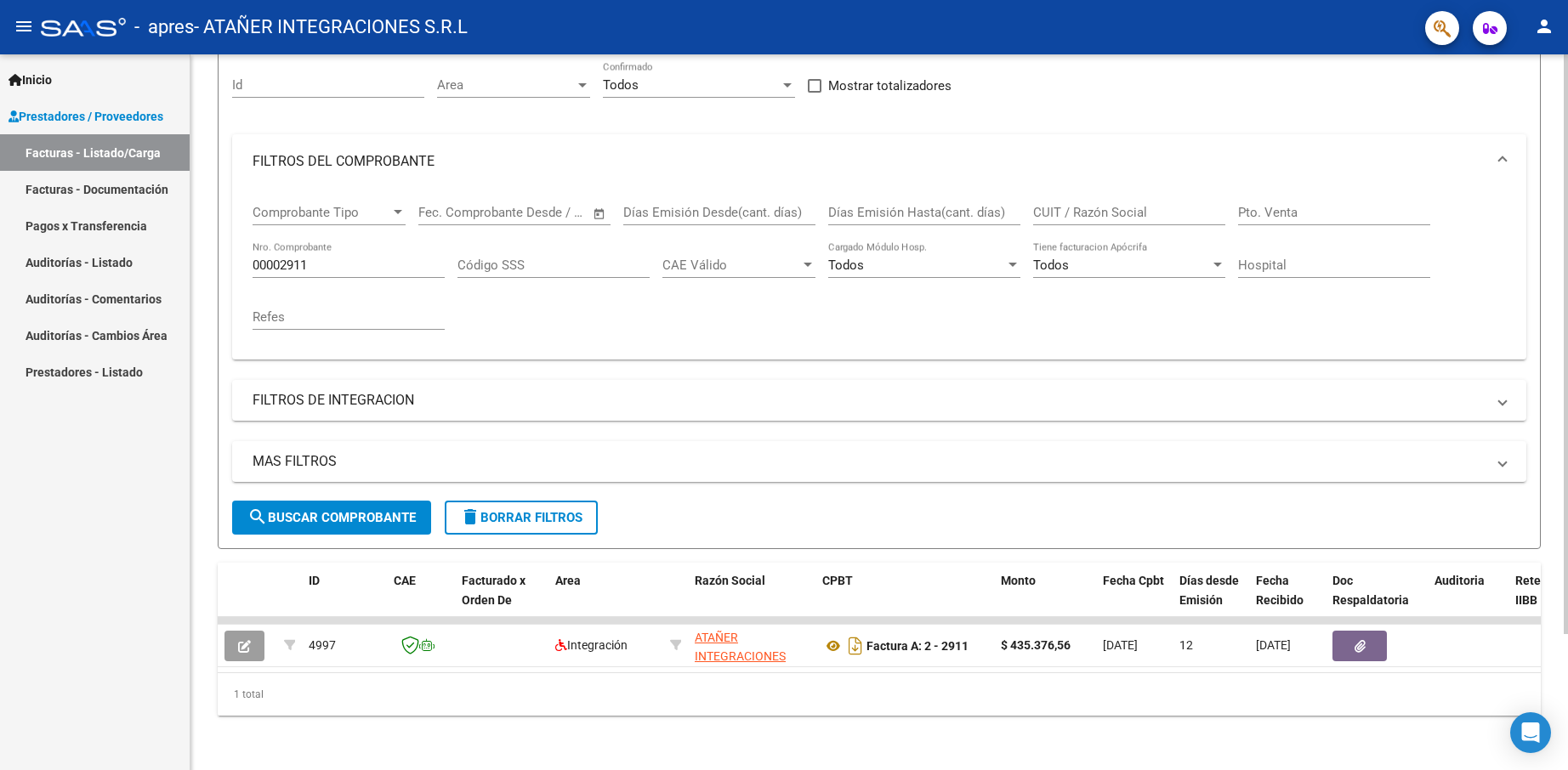
click at [328, 257] on input "00002911" at bounding box center [349, 265] width 192 height 16
type input "00002912"
click at [334, 510] on span "search Buscar Comprobante" at bounding box center [332, 518] width 168 height 16
